Goal: Information Seeking & Learning: Learn about a topic

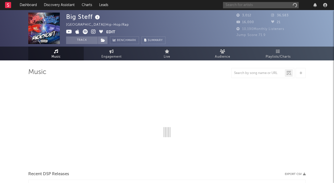
click at [245, 8] on input "text" at bounding box center [261, 5] width 76 height 6
type input "fres"
select select "6m"
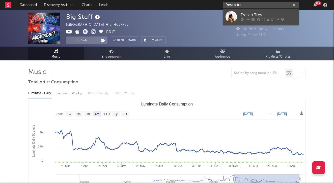
type input "fresco tre"
click at [249, 14] on div "Fresco Trey" at bounding box center [267, 15] width 55 height 6
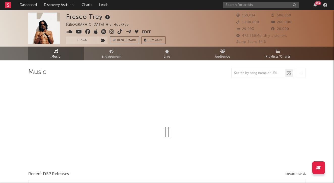
select select "6m"
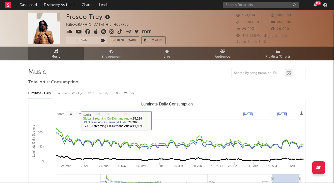
click at [69, 91] on div "Luminate - Weekly" at bounding box center [69, 93] width 26 height 9
select select "6m"
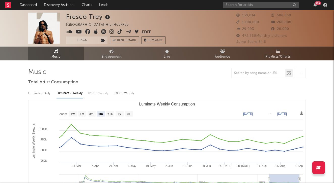
click at [71, 92] on div "Luminate - Weekly" at bounding box center [69, 93] width 26 height 9
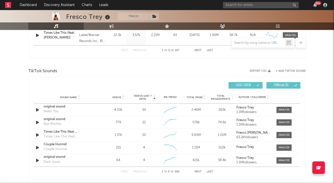
scroll to position [338, 0]
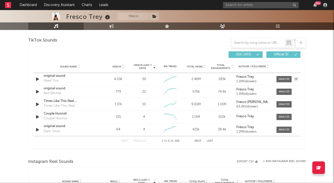
click at [56, 76] on div "original sound" at bounding box center [70, 76] width 53 height 5
click at [228, 5] on input "text" at bounding box center [261, 5] width 76 height 6
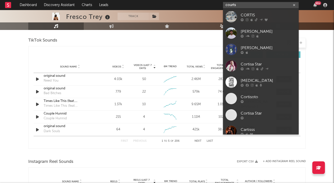
type input "courts"
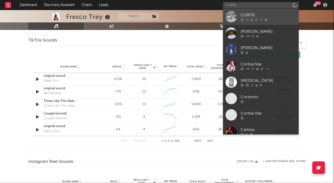
drag, startPoint x: 228, startPoint y: 5, endPoint x: 259, endPoint y: 20, distance: 34.0
click at [259, 20] on div at bounding box center [267, 19] width 55 height 3
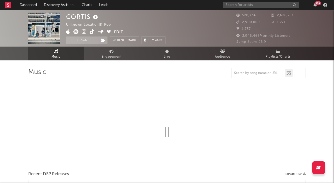
select select "1w"
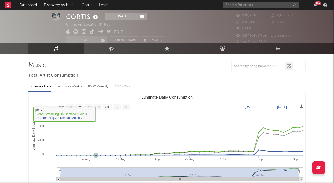
scroll to position [8, 0]
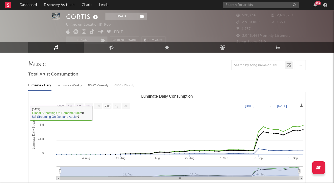
click at [75, 84] on div "Luminate - Weekly" at bounding box center [69, 85] width 26 height 9
select select "1w"
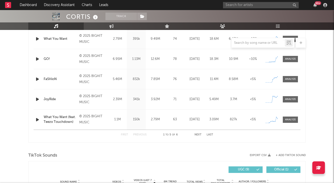
scroll to position [228, 0]
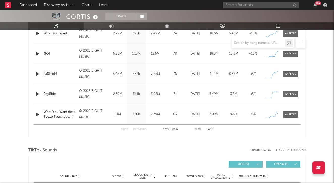
click at [209, 130] on button "Last" at bounding box center [209, 129] width 7 height 3
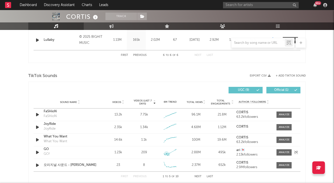
scroll to position [214, 0]
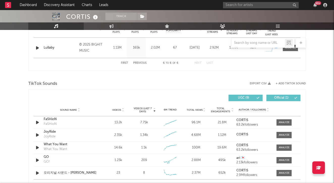
click at [127, 61] on div "First Previous 6 to 6 of 6 Next Last" at bounding box center [167, 63] width 92 height 10
click at [127, 64] on button "First" at bounding box center [124, 63] width 7 height 3
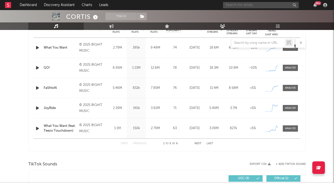
click at [250, 5] on input "text" at bounding box center [261, 5] width 76 height 6
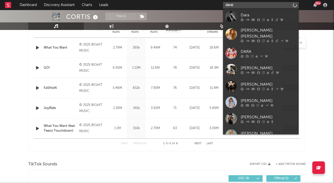
type input "dara"
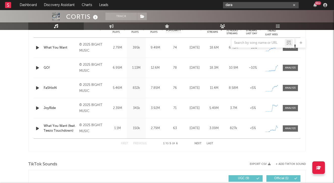
click at [295, 6] on icon "button" at bounding box center [294, 5] width 3 height 3
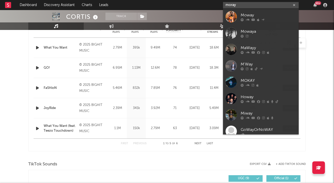
type input "moray"
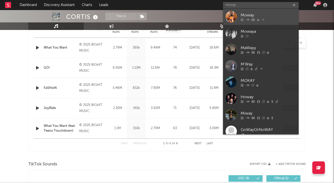
drag, startPoint x: 262, startPoint y: 1, endPoint x: 255, endPoint y: 20, distance: 20.4
click at [255, 20] on div at bounding box center [267, 19] width 55 height 3
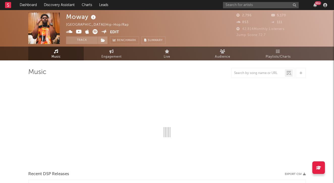
select select "6m"
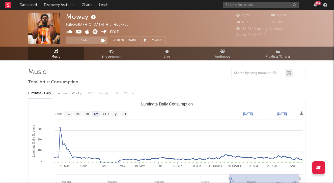
click at [75, 93] on div "Luminate - Weekly" at bounding box center [69, 93] width 26 height 9
select select "6m"
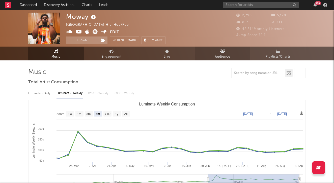
click at [211, 55] on link "Audience" at bounding box center [222, 54] width 55 height 14
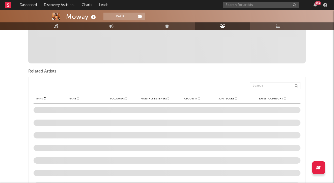
scroll to position [146, 0]
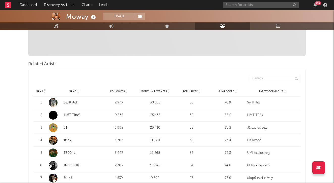
click at [235, 92] on icon at bounding box center [235, 92] width 3 height 2
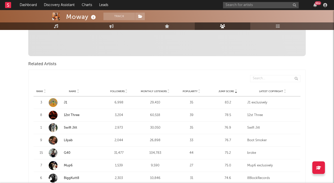
click at [65, 102] on link "J1" at bounding box center [65, 102] width 3 height 3
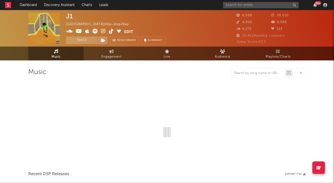
select select "6m"
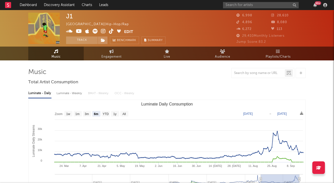
click at [68, 94] on div "Luminate - Weekly" at bounding box center [69, 93] width 26 height 9
select select "6m"
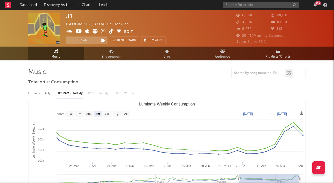
click at [104, 30] on icon at bounding box center [103, 31] width 5 height 5
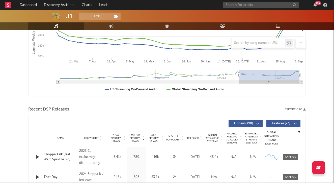
scroll to position [151, 0]
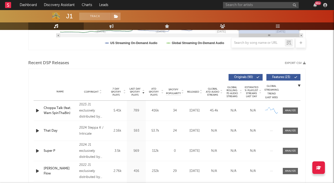
click at [200, 93] on icon at bounding box center [200, 93] width 3 height 2
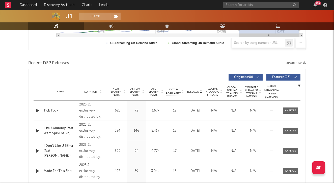
click at [200, 93] on icon at bounding box center [200, 93] width 3 height 2
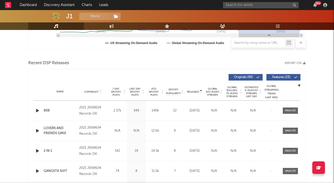
click at [200, 93] on icon at bounding box center [200, 93] width 3 height 2
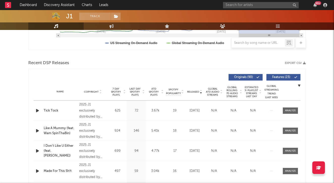
click at [200, 93] on icon at bounding box center [200, 93] width 3 height 2
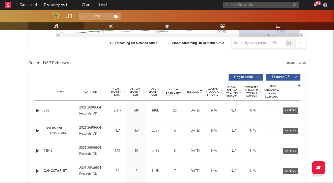
click at [220, 93] on icon at bounding box center [221, 93] width 3 height 2
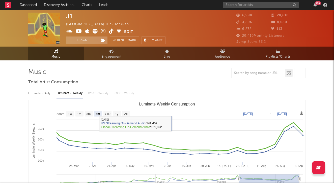
scroll to position [0, 0]
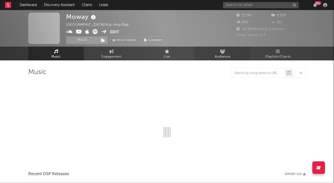
select select "6m"
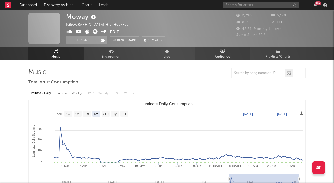
click at [218, 55] on span "Audience" at bounding box center [222, 57] width 15 height 6
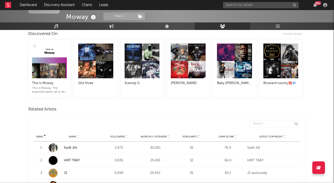
scroll to position [158, 0]
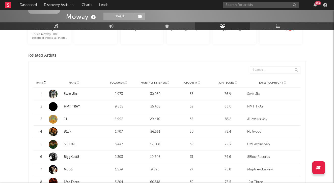
click at [236, 83] on icon at bounding box center [235, 84] width 3 height 2
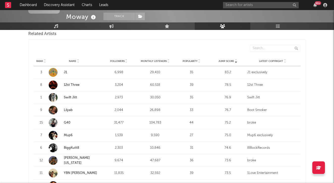
scroll to position [187, 0]
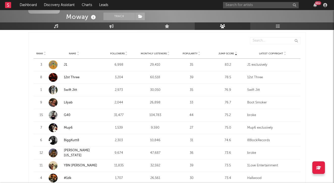
click at [67, 100] on strong "Lilyab" at bounding box center [82, 102] width 36 height 5
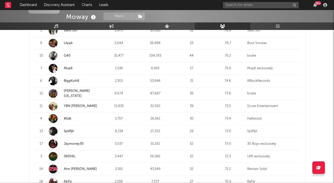
scroll to position [210, 0]
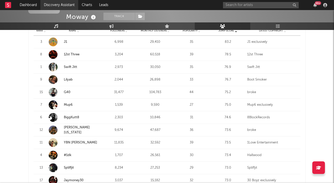
click at [71, 4] on link "Discovery Assistant" at bounding box center [59, 5] width 38 height 10
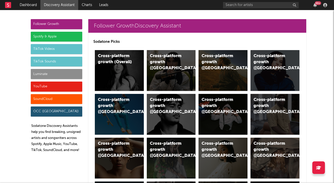
click at [54, 82] on div "YouTube" at bounding box center [56, 87] width 51 height 10
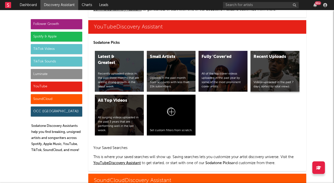
click at [281, 69] on div "Recent Uploads Videos uploaded in the past 7 days, sorted by total views." at bounding box center [274, 71] width 49 height 41
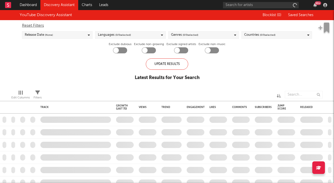
checkbox input "true"
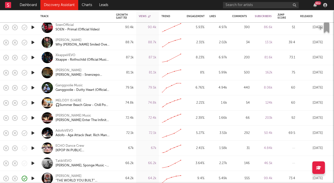
click at [33, 73] on icon "button" at bounding box center [32, 73] width 5 height 6
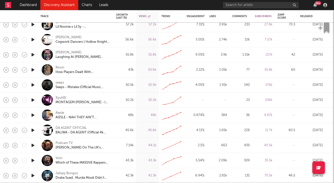
click at [32, 85] on icon "button" at bounding box center [32, 85] width 5 height 6
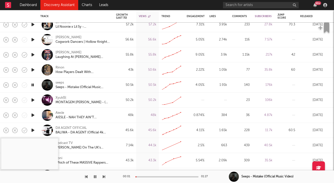
click at [149, 178] on div "00:01 01:27" at bounding box center [167, 177] width 88 height 13
click at [150, 176] on div at bounding box center [166, 176] width 63 height 1
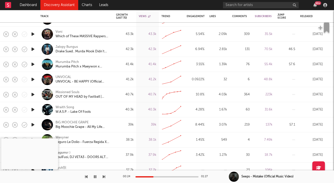
click at [34, 109] on icon "button" at bounding box center [32, 110] width 5 height 6
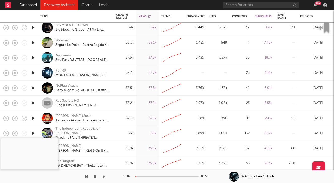
click at [33, 88] on icon "button" at bounding box center [32, 88] width 5 height 6
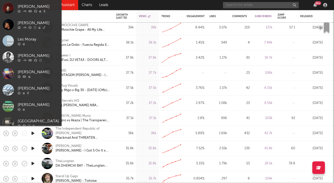
click at [238, 6] on input "text" at bounding box center [261, 5] width 76 height 6
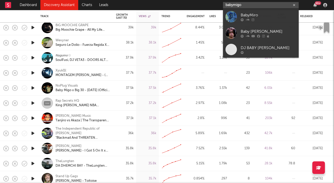
click at [235, 5] on input "babymigo" at bounding box center [261, 5] width 76 height 6
click at [255, 6] on input "baby migo" at bounding box center [261, 5] width 76 height 6
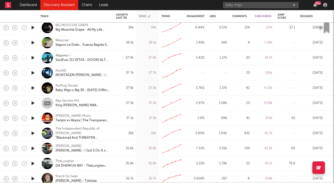
click at [251, 1] on div "baby migo 99 +" at bounding box center [276, 5] width 106 height 10
click at [251, 4] on input "baby migo" at bounding box center [261, 5] width 76 height 6
click at [243, 6] on input "baby migo" at bounding box center [261, 5] width 76 height 6
type input "b"
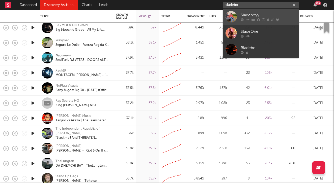
type input "sladebo"
click at [260, 12] on link "Sladeboyy" at bounding box center [261, 17] width 76 height 16
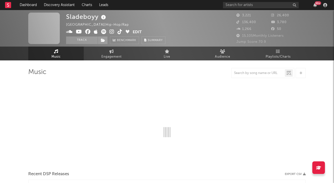
select select "6m"
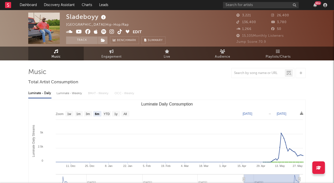
click at [71, 97] on div "Luminate - Weekly" at bounding box center [69, 93] width 26 height 9
select select "6m"
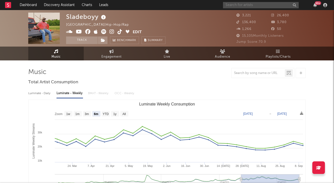
click at [265, 7] on input "text" at bounding box center [261, 5] width 76 height 6
type input "phatchese"
click at [294, 6] on icon "button" at bounding box center [294, 5] width 3 height 3
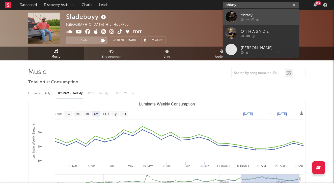
type input "ohtasy"
click at [281, 14] on div "ohtasy" at bounding box center [267, 15] width 55 height 6
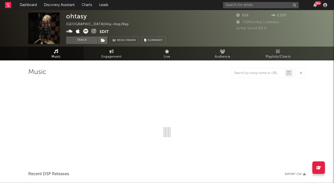
select select "6m"
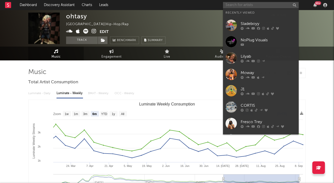
click at [246, 6] on input "text" at bounding box center [261, 5] width 76 height 6
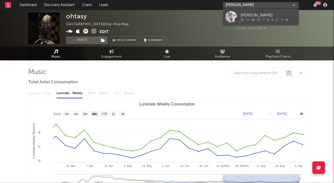
type input "[PERSON_NAME]"
drag, startPoint x: 246, startPoint y: 13, endPoint x: 245, endPoint y: 17, distance: 3.5
click at [245, 17] on div "[PERSON_NAME]" at bounding box center [267, 15] width 55 height 6
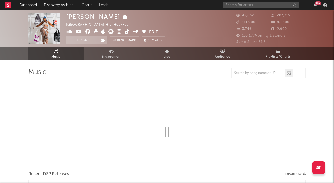
select select "6m"
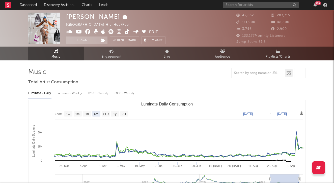
click at [75, 91] on div "Luminate - Weekly" at bounding box center [69, 93] width 26 height 9
select select "6m"
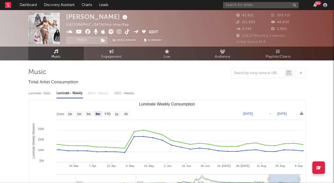
click at [121, 29] on icon at bounding box center [119, 31] width 5 height 5
click at [232, 8] on input "text" at bounding box center [261, 5] width 76 height 6
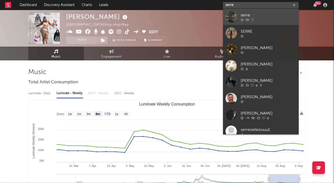
type input "serre"
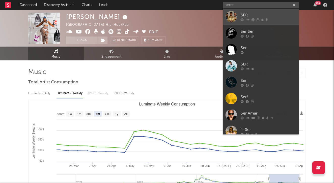
click at [235, 18] on div at bounding box center [230, 16] width 11 height 11
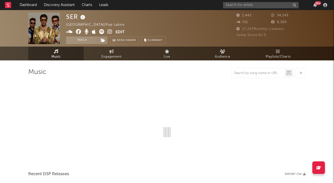
select select "6m"
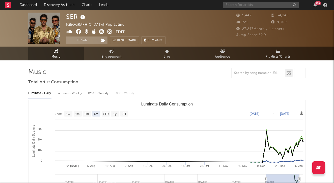
click at [238, 3] on input "text" at bounding box center [261, 5] width 76 height 6
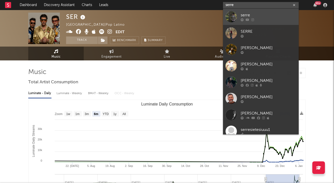
type input "serre"
click at [245, 12] on link "serre" at bounding box center [261, 17] width 76 height 16
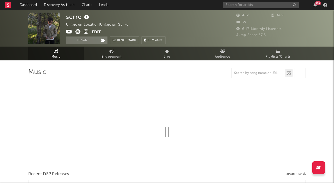
select select "1w"
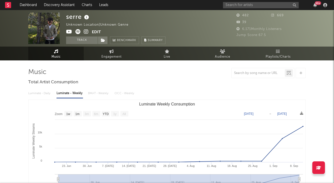
click at [87, 32] on icon at bounding box center [86, 31] width 5 height 5
click at [95, 32] on button "Edit" at bounding box center [96, 32] width 9 height 6
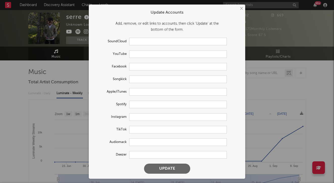
type input "[URL][DOMAIN_NAME]"
click at [134, 126] on input "text" at bounding box center [178, 130] width 98 height 8
paste input "[URL][DOMAIN_NAME]"
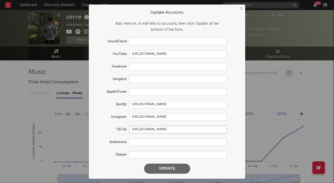
type input "[URL][DOMAIN_NAME]"
click at [147, 167] on button "Update" at bounding box center [167, 169] width 46 height 10
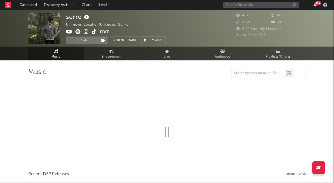
select select "1w"
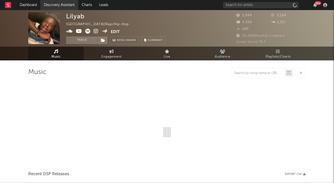
select select "6m"
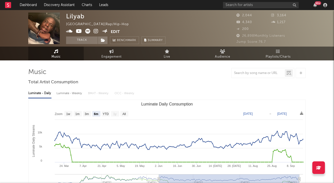
click at [67, 94] on div "Luminate - Weekly" at bounding box center [69, 93] width 26 height 9
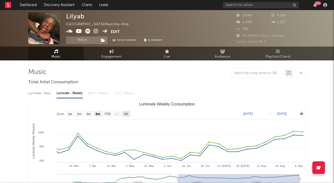
click at [125, 112] on rect "Luminate Weekly Consumption" at bounding box center [126, 114] width 8 height 6
select select "All"
type input "2024-09-12"
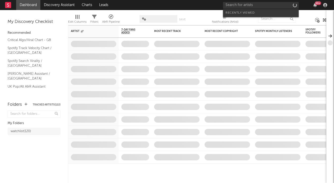
click at [277, 5] on input "text" at bounding box center [261, 5] width 76 height 6
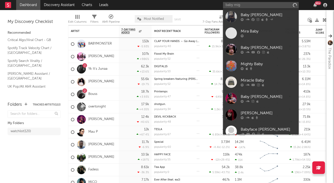
type input "baby migo"
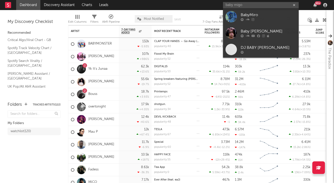
drag, startPoint x: 247, startPoint y: 4, endPoint x: 217, endPoint y: 4, distance: 30.0
click at [217, 4] on nav "Dashboard Discovery Assistant Charts Leads baby migo 99 +" at bounding box center [167, 5] width 334 height 10
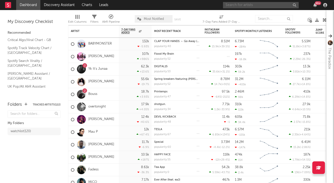
click at [257, 4] on input "text" at bounding box center [261, 5] width 76 height 6
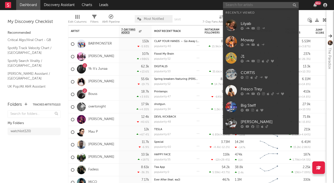
paste input "https://www.youtube.com/watch?v=MwjdGwO2p7s&t=2s"
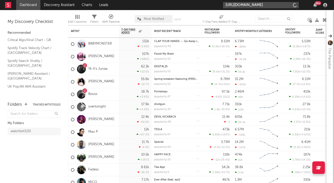
type input "https://www.youtube.com/watch?v=MwjdGwO2p7s&t=2s"
click at [254, 7] on input "https://www.youtube.com/watch?v=MwjdGwO2p7s&t=2s" at bounding box center [261, 5] width 76 height 6
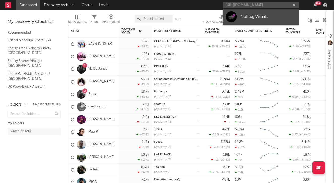
click at [251, 17] on div "NoPlug Visuals" at bounding box center [267, 17] width 55 height 6
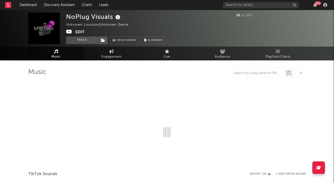
select select "1w"
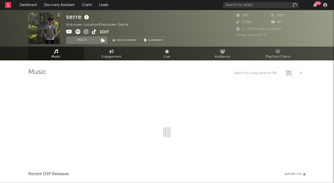
select select "1w"
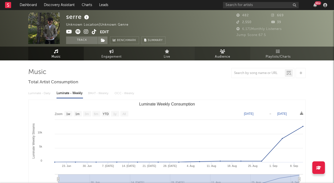
click at [214, 58] on link "Audience" at bounding box center [222, 54] width 55 height 14
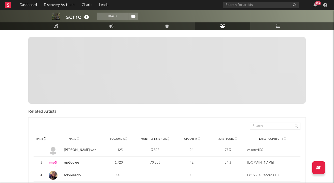
scroll to position [111, 0]
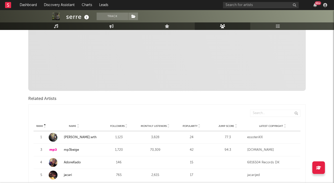
click at [236, 127] on icon at bounding box center [235, 127] width 3 height 2
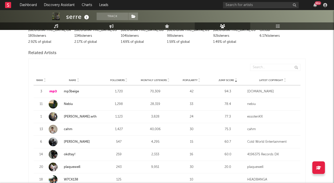
scroll to position [82, 0]
click at [75, 92] on link "mp3beige" at bounding box center [71, 91] width 15 height 3
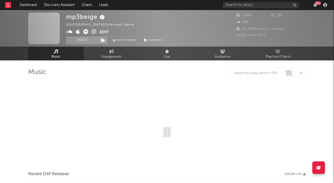
select select "1w"
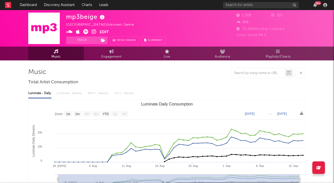
click at [93, 30] on icon at bounding box center [93, 31] width 5 height 5
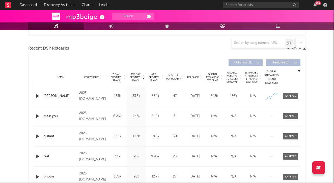
scroll to position [175, 0]
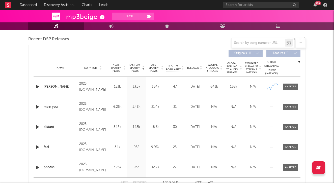
click at [38, 86] on icon "button" at bounding box center [37, 87] width 5 height 6
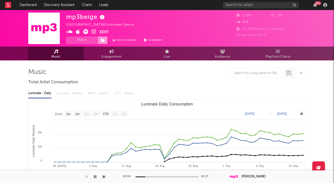
scroll to position [0, 0]
click at [91, 32] on icon at bounding box center [93, 31] width 5 height 5
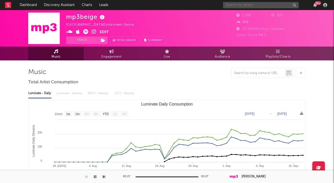
click at [246, 5] on input "text" at bounding box center [261, 5] width 76 height 6
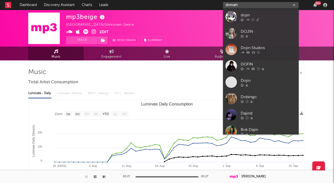
type input "domain"
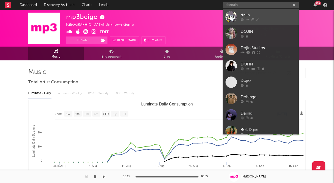
drag, startPoint x: 246, startPoint y: 5, endPoint x: 247, endPoint y: 14, distance: 9.1
click at [247, 14] on div "dojin" at bounding box center [267, 15] width 55 height 6
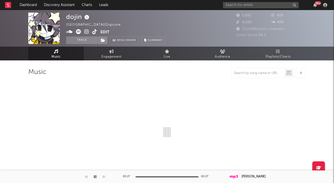
select select "1w"
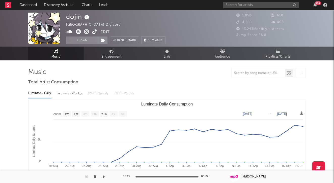
click at [72, 93] on div "Luminate - Weekly" at bounding box center [69, 93] width 26 height 9
select select "6m"
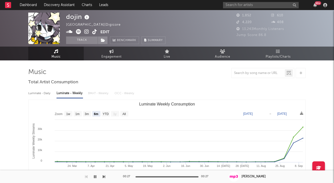
click at [85, 32] on icon at bounding box center [86, 31] width 5 height 5
